Goal: Find contact information: Find contact information

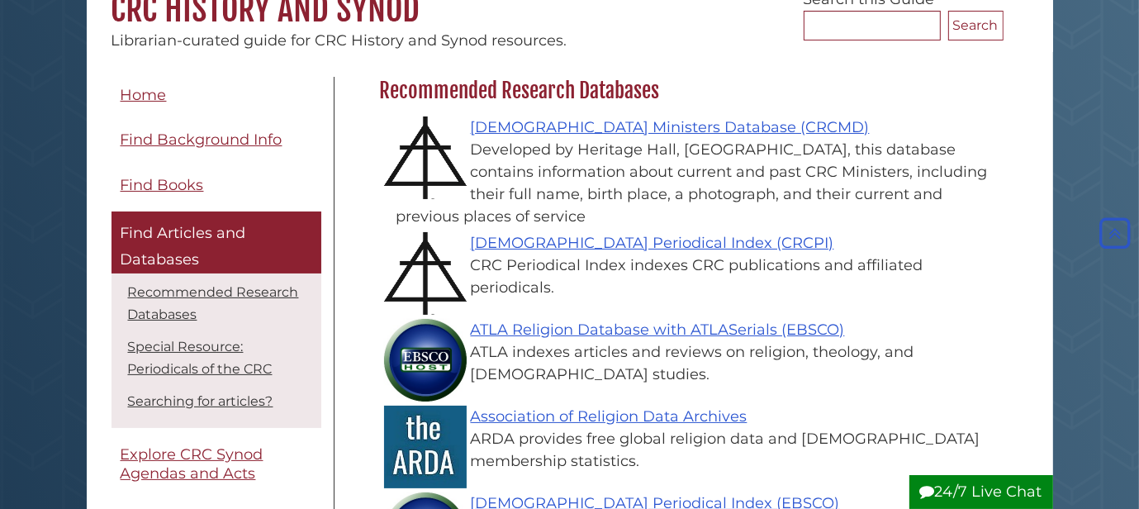
scroll to position [167, 0]
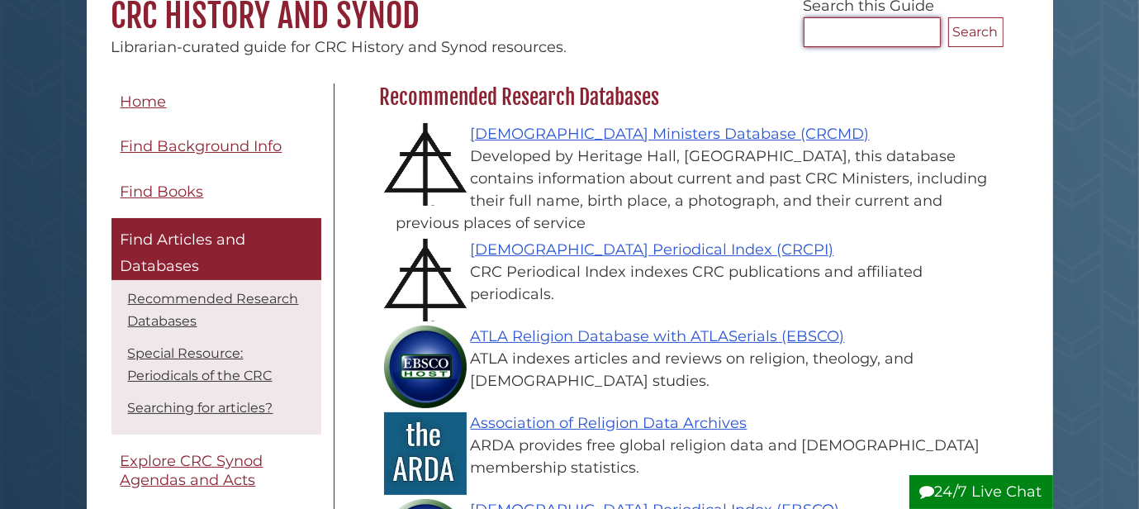
click at [831, 38] on input "Search..." at bounding box center [871, 32] width 137 height 30
type input "**********"
click at [982, 39] on button "Search" at bounding box center [975, 32] width 55 height 30
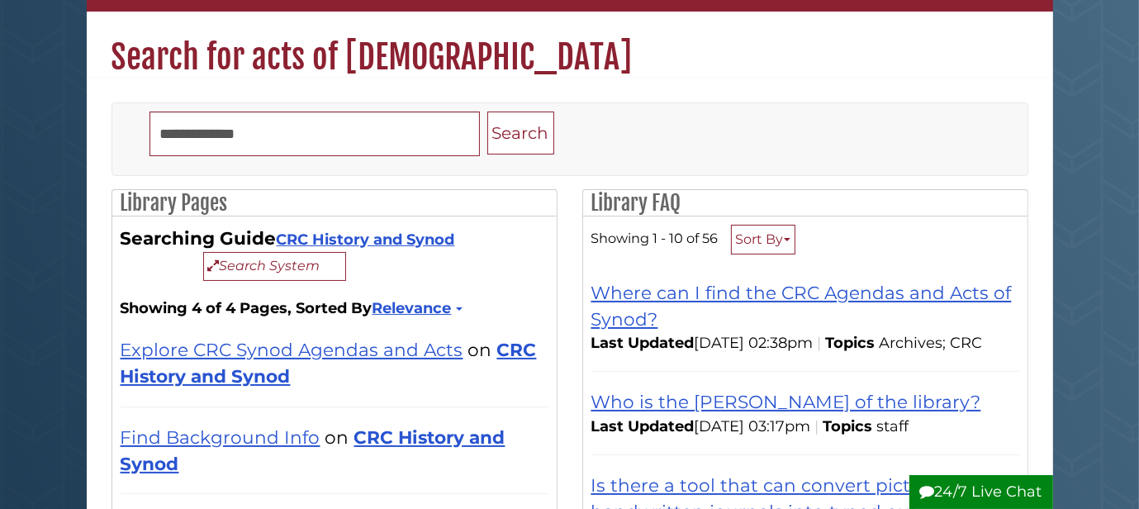
scroll to position [158, 0]
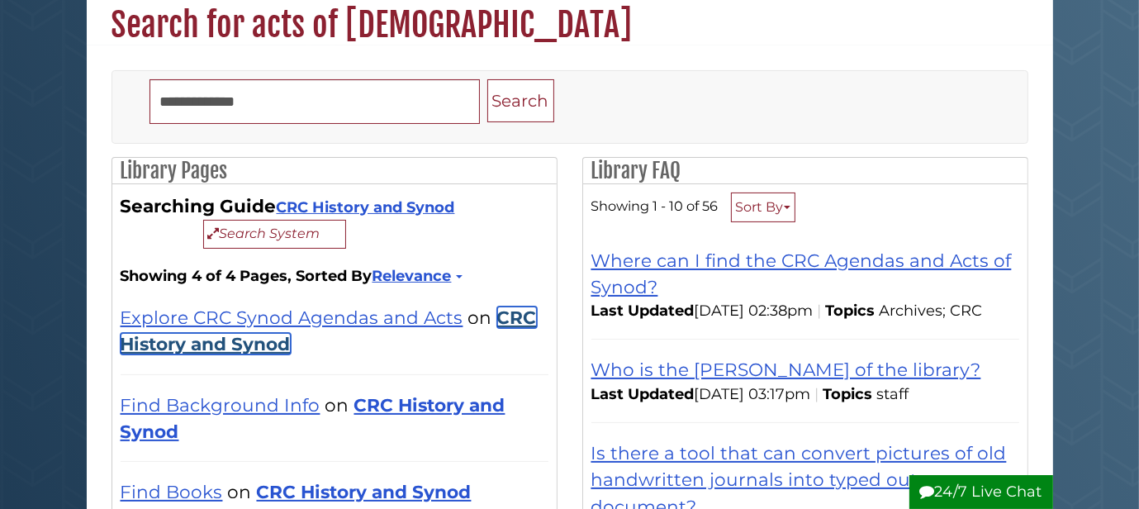
click at [256, 353] on link "CRC History and Synod" at bounding box center [329, 330] width 416 height 48
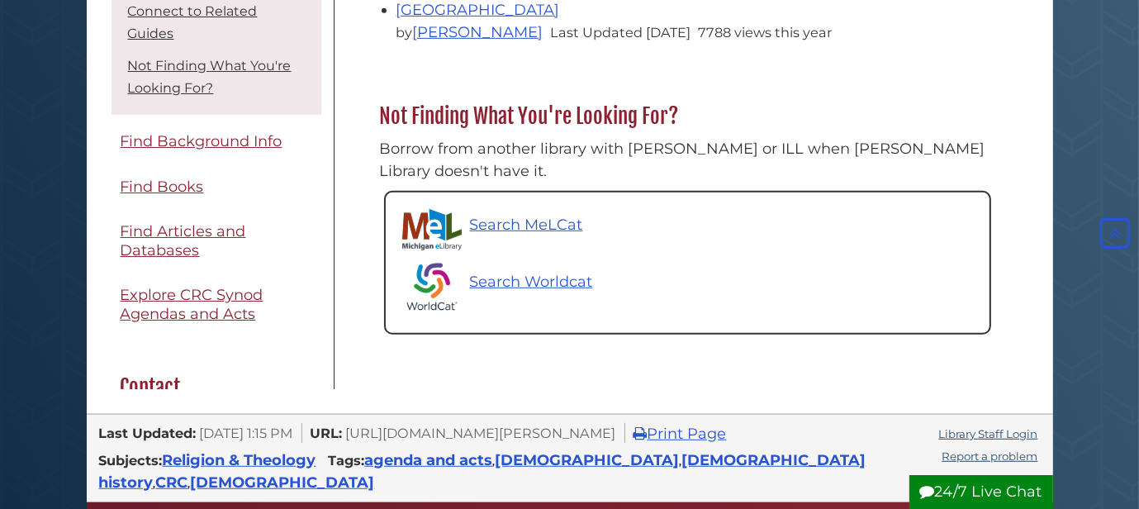
scroll to position [837, 0]
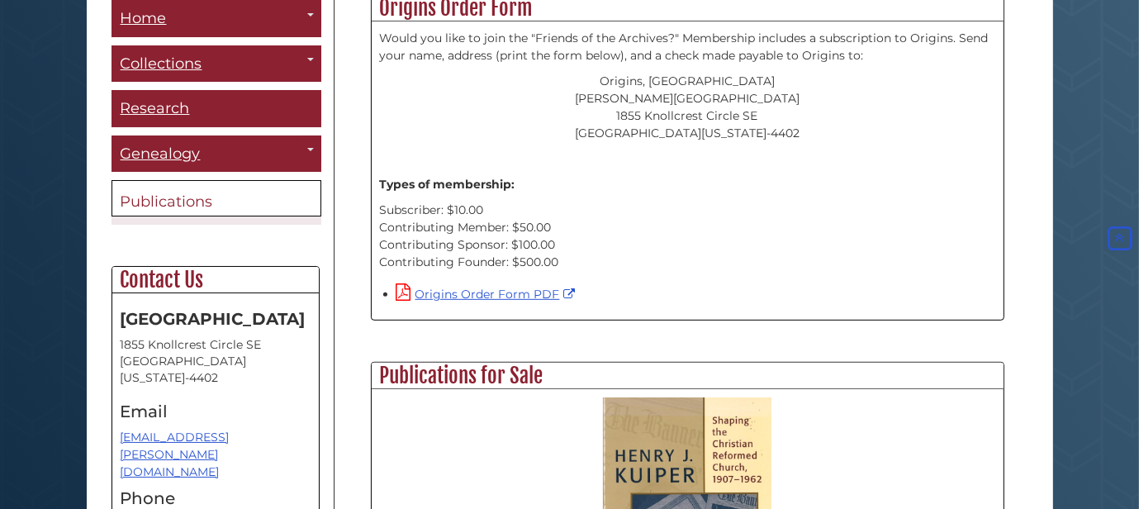
scroll to position [743, 0]
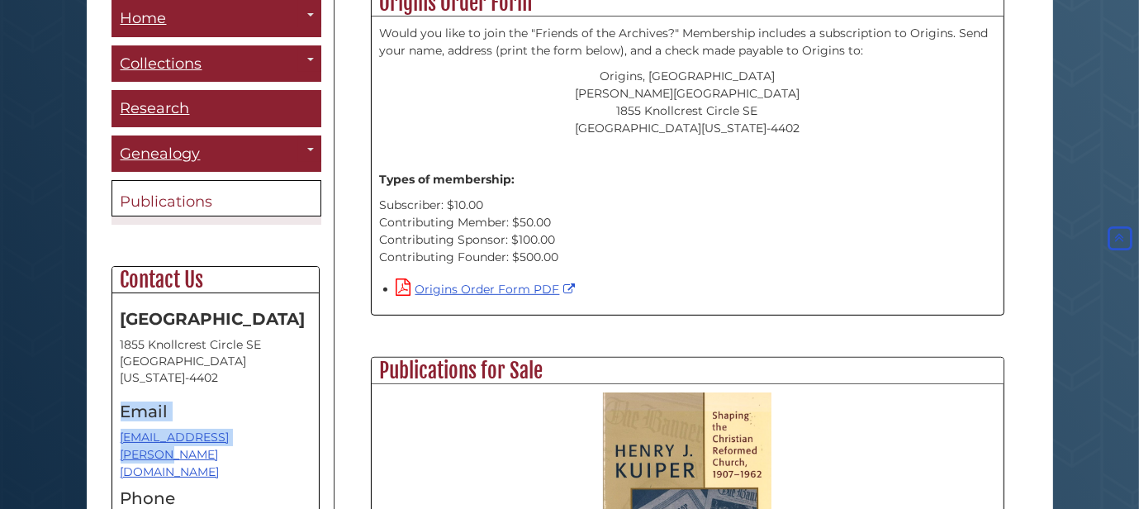
drag, startPoint x: 269, startPoint y: 432, endPoint x: 111, endPoint y: 406, distance: 159.8
click at [112, 406] on div "[GEOGRAPHIC_DATA] [STREET_ADDRESS][US_STATE] Email [EMAIL_ADDRESS][PERSON_NAME]…" at bounding box center [215, 447] width 206 height 308
copy div "Email [EMAIL_ADDRESS][PERSON_NAME][DOMAIN_NAME]"
